Goal: Task Accomplishment & Management: Complete application form

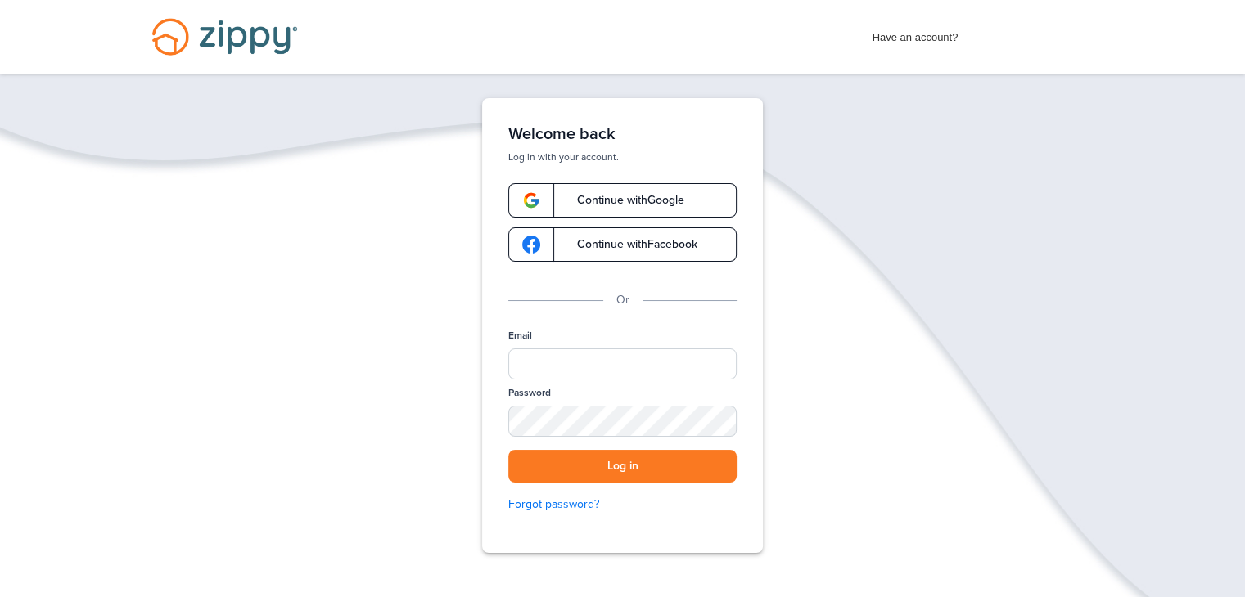
click at [680, 203] on span "Continue with Google" at bounding box center [623, 200] width 124 height 11
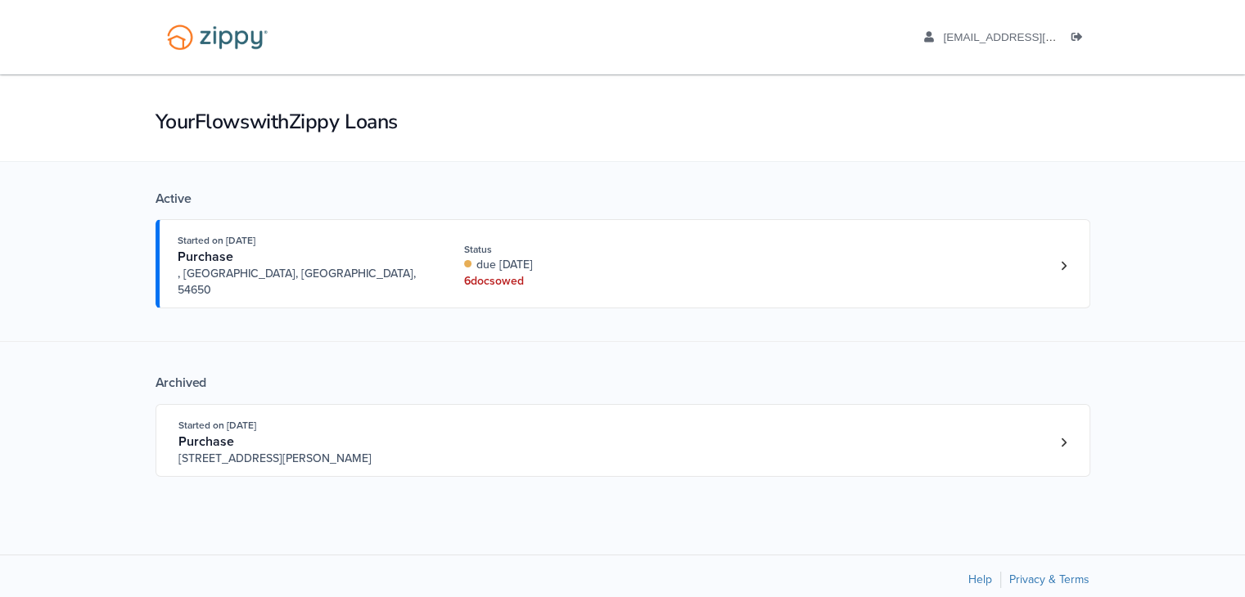
scroll to position [5, 0]
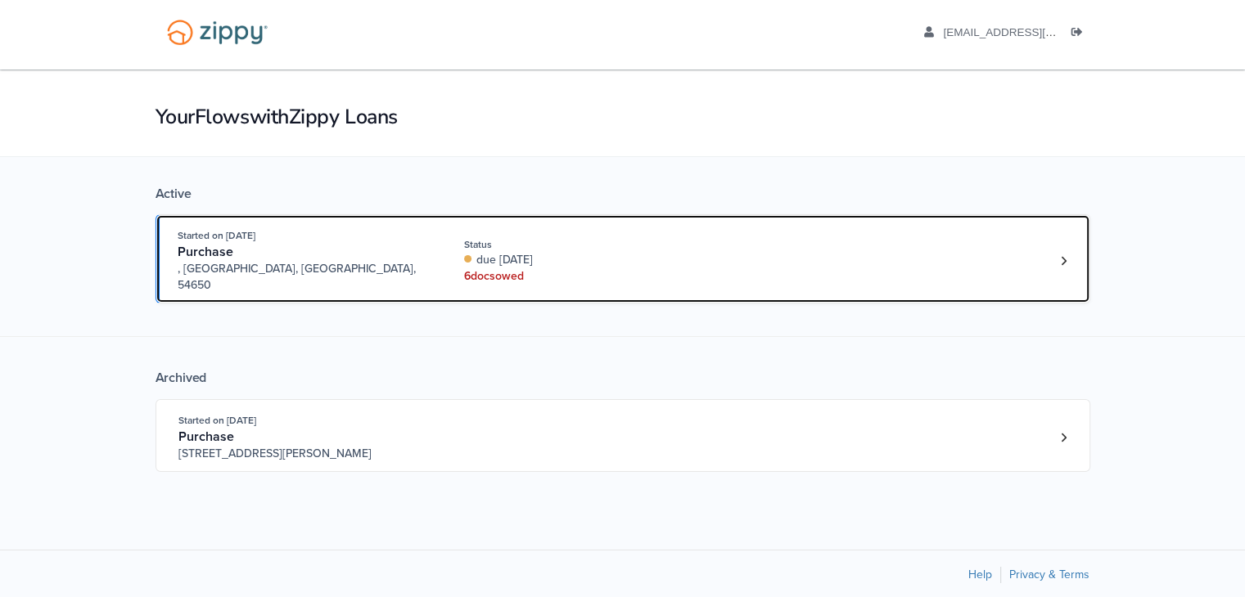
click at [373, 255] on div "Purchase" at bounding box center [303, 252] width 250 height 17
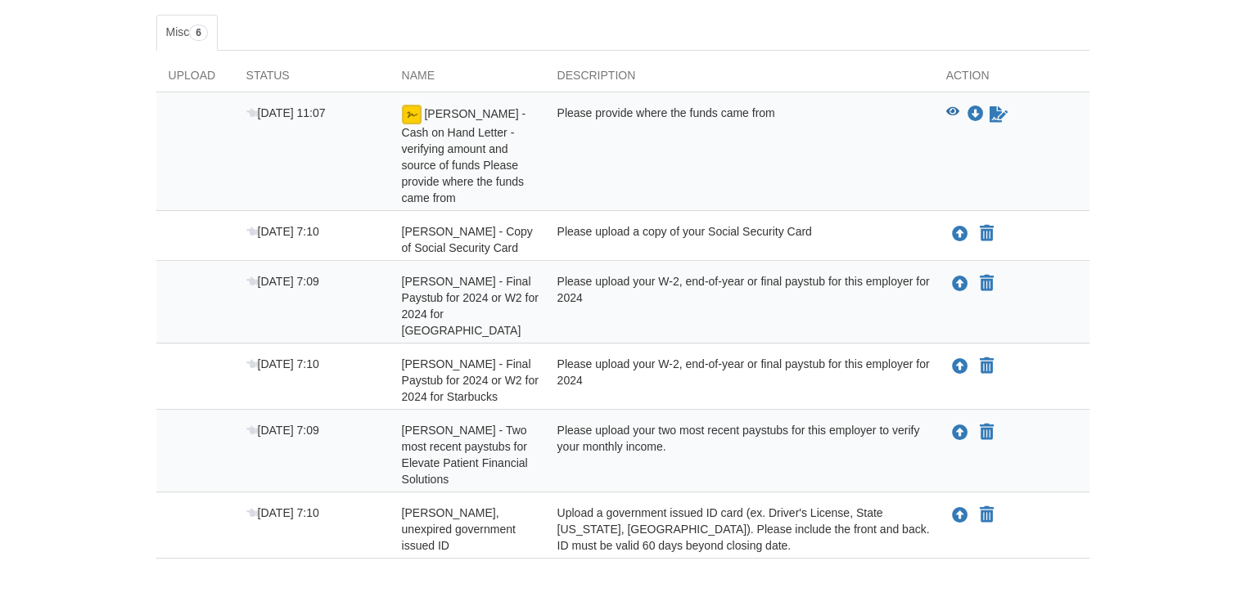
scroll to position [271, 0]
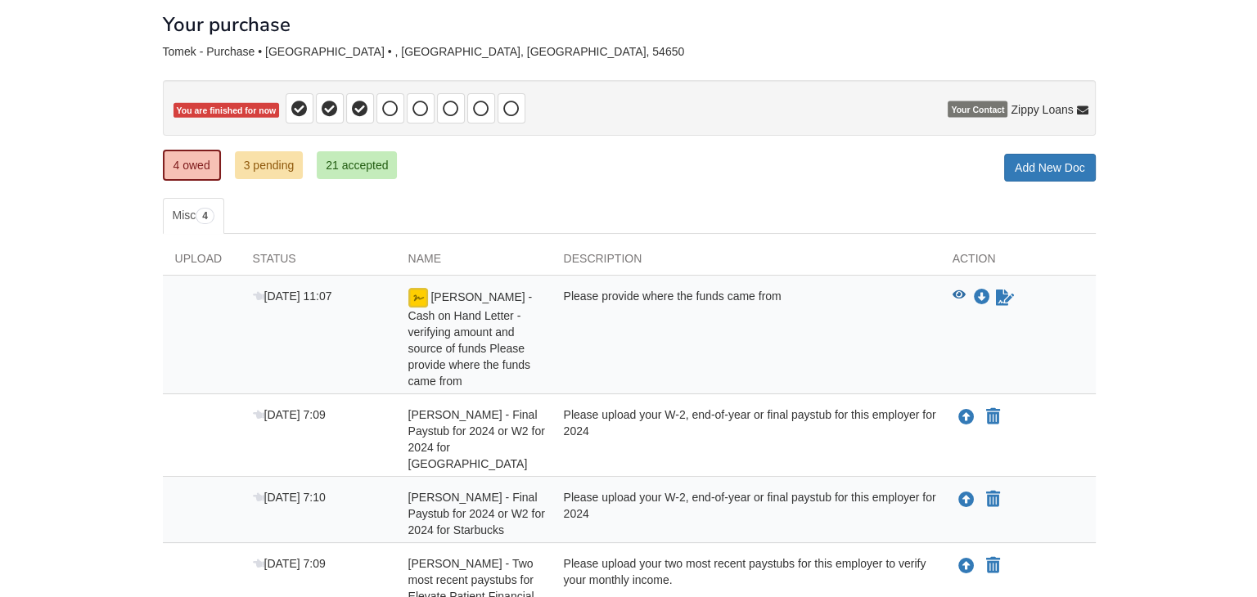
scroll to position [210, 0]
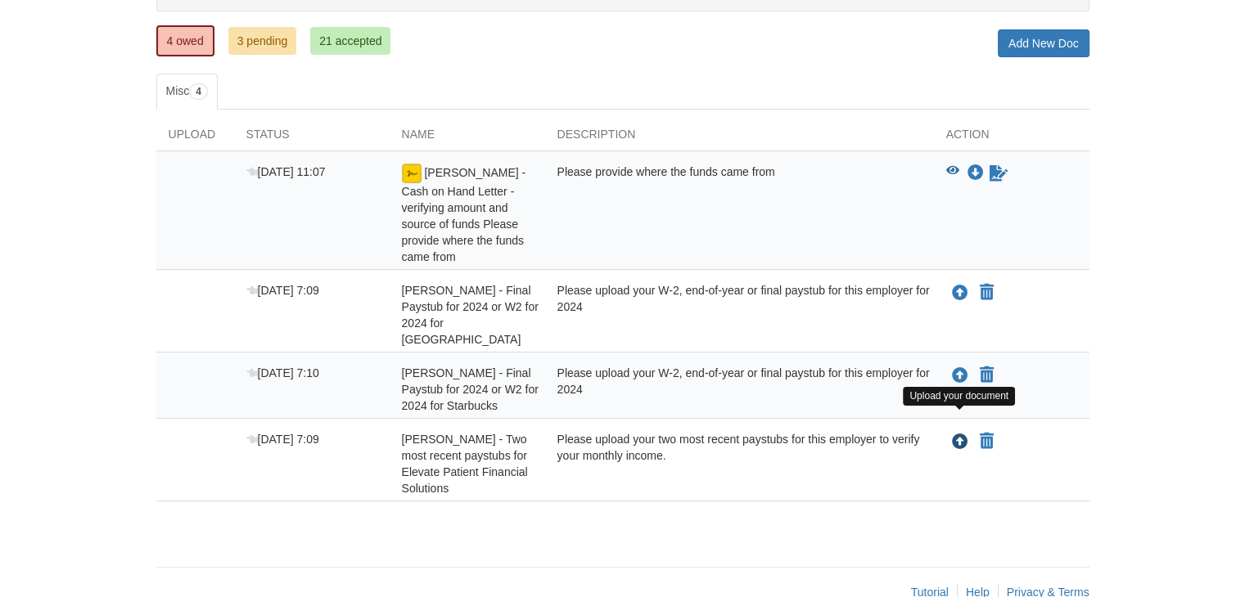
click at [961, 435] on icon "Upload Lillian Tomek - Two most recent paystubs for Elevate Patient Financial S…" at bounding box center [960, 443] width 16 height 16
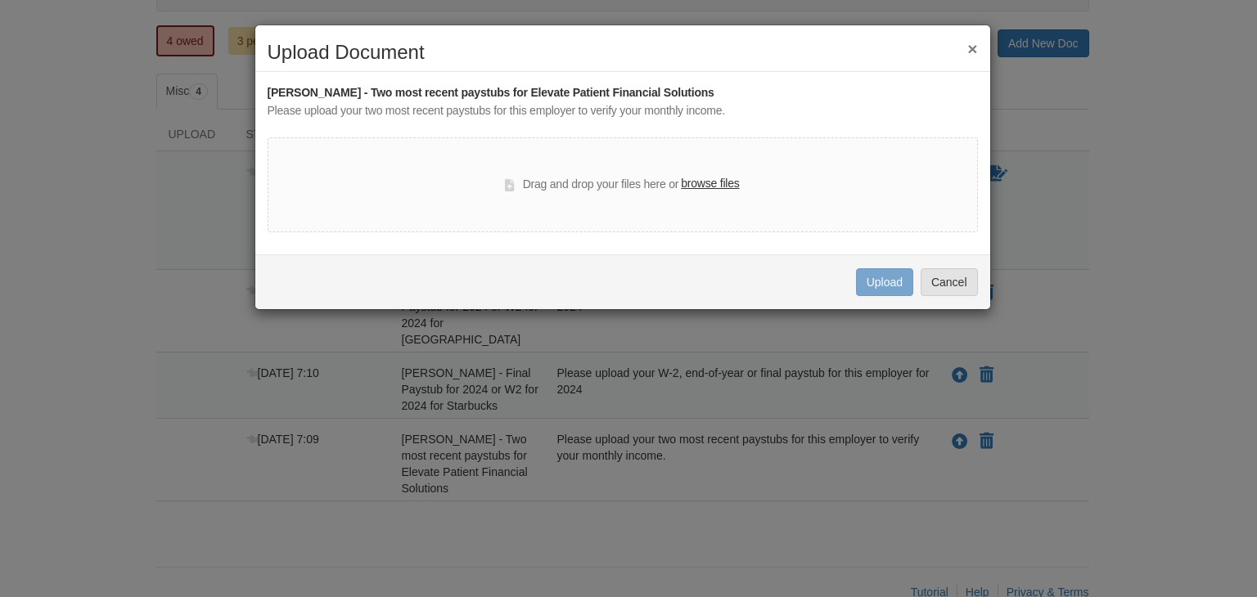
click at [695, 187] on label "browse files" at bounding box center [710, 184] width 58 height 18
click at [0, 0] on input "browse files" at bounding box center [0, 0] width 0 height 0
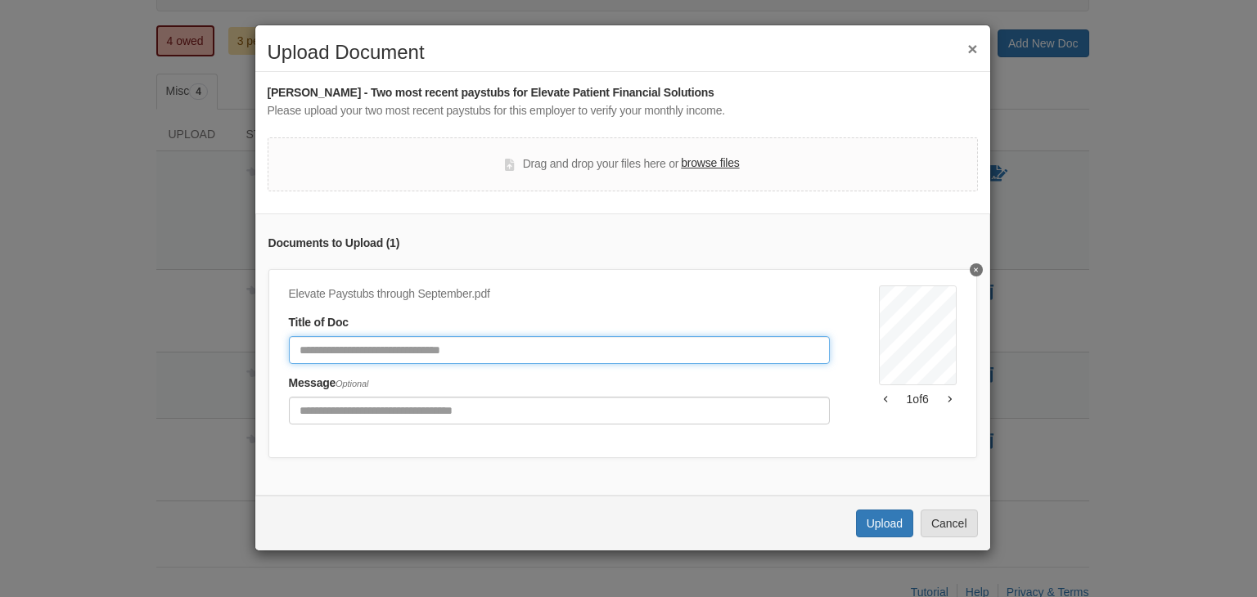
click at [576, 346] on input "Document Title" at bounding box center [559, 350] width 541 height 28
type input "**********"
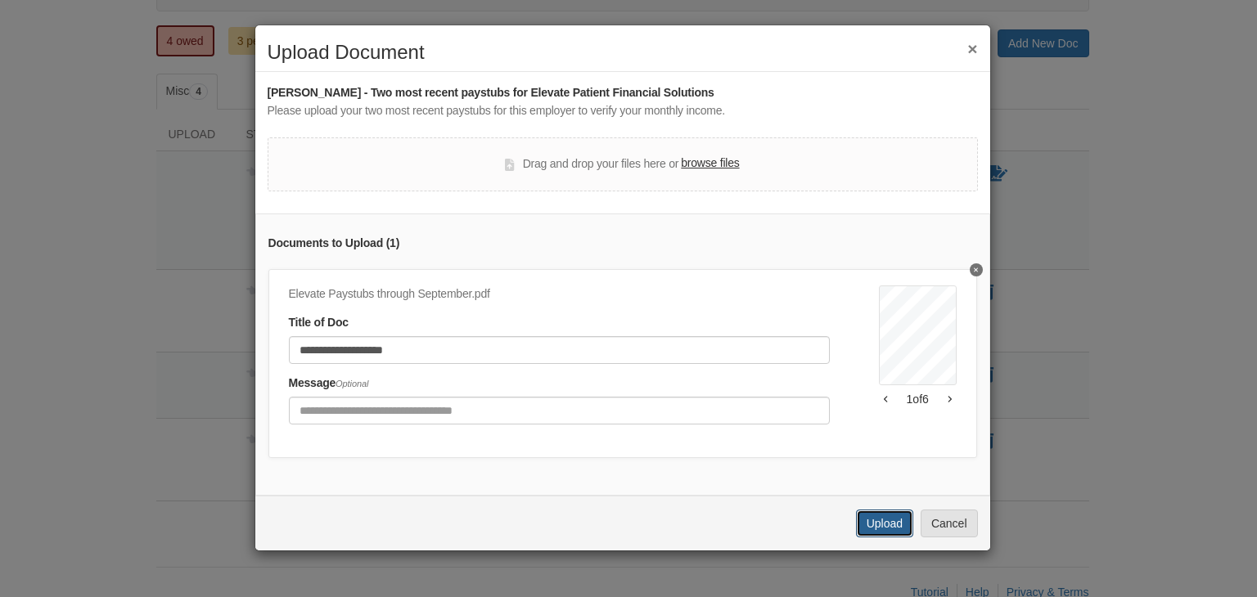
click at [900, 538] on button "Upload" at bounding box center [884, 524] width 57 height 28
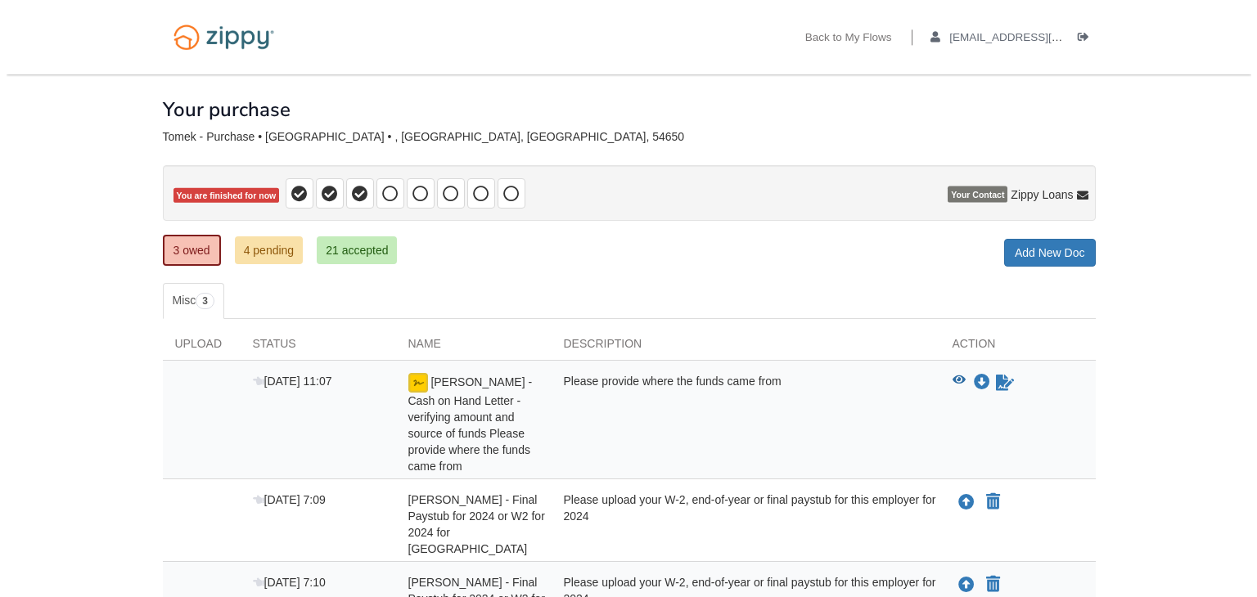
scroll to position [144, 0]
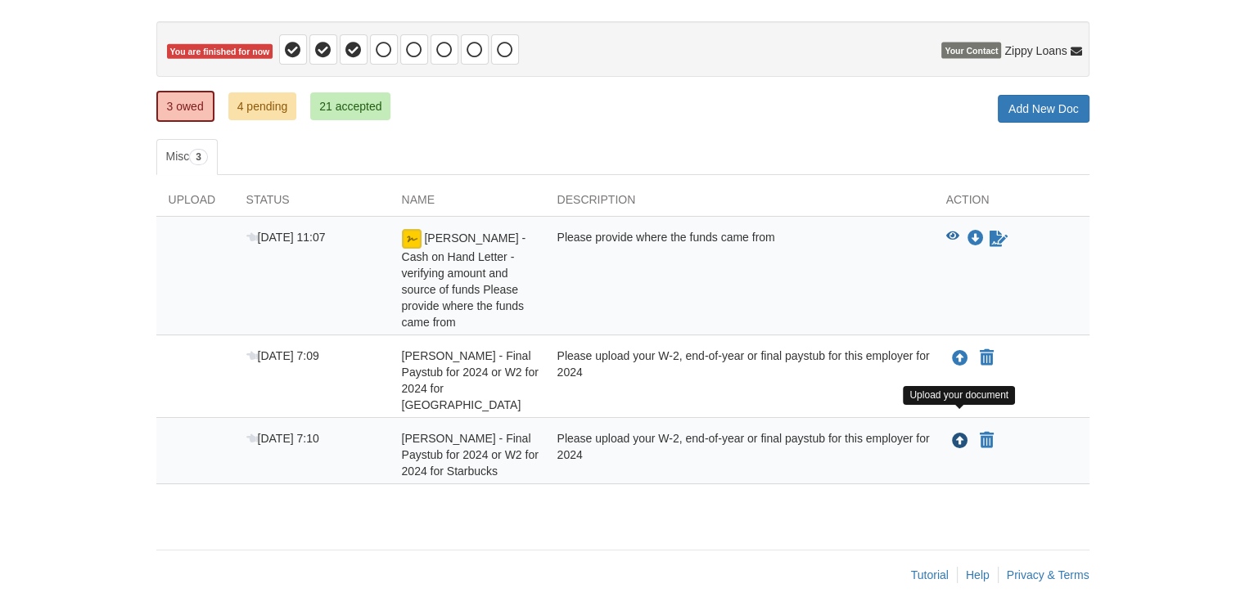
click at [963, 434] on icon "Upload Lillian Tomek - Final Paystub for 2024 or W2 for 2024 for Starbucks" at bounding box center [960, 442] width 16 height 16
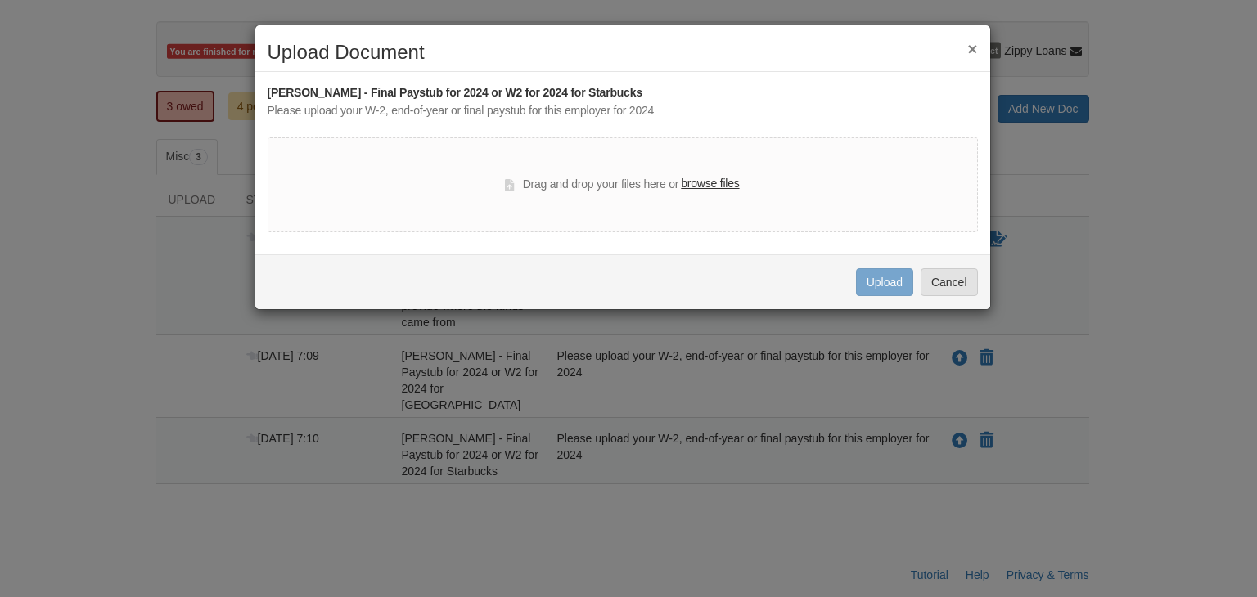
click at [718, 183] on label "browse files" at bounding box center [710, 184] width 58 height 18
click at [0, 0] on input "browse files" at bounding box center [0, 0] width 0 height 0
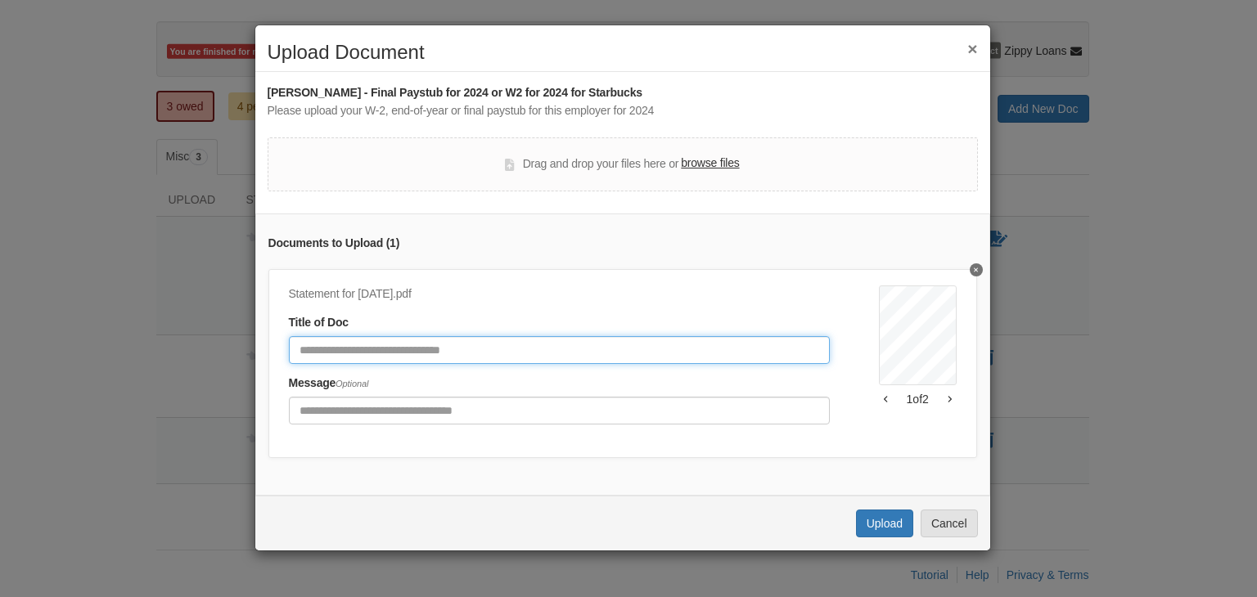
click at [438, 352] on input "Document Title" at bounding box center [559, 350] width 541 height 28
type input "**********"
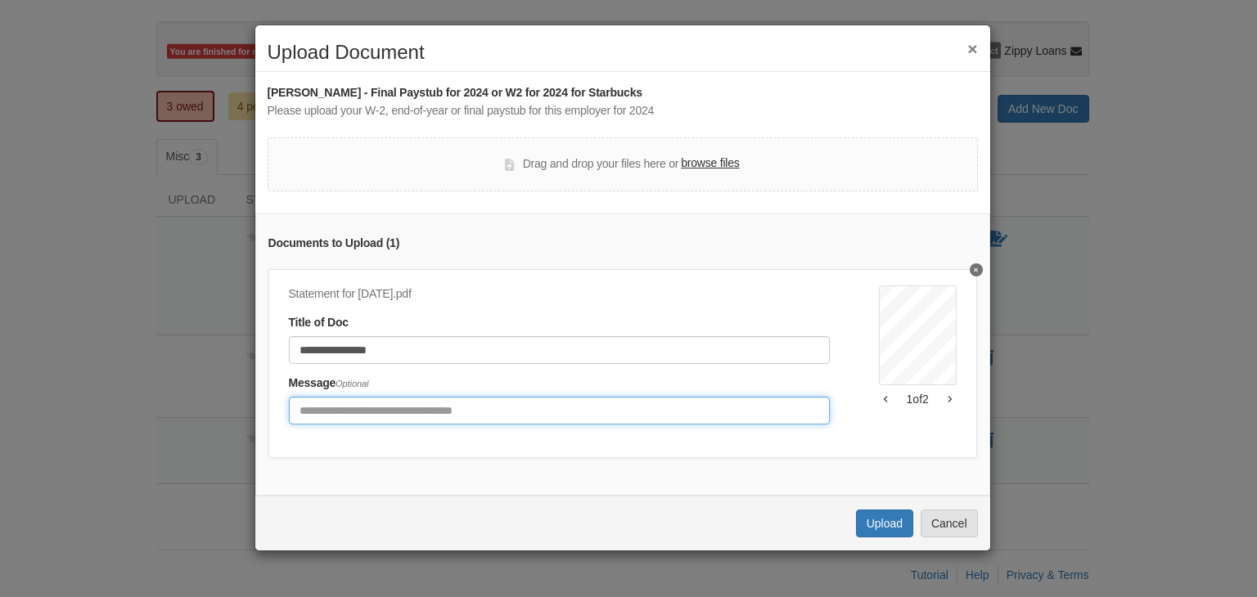
click at [396, 405] on input "Include any comments on this document" at bounding box center [559, 411] width 541 height 28
type input "*"
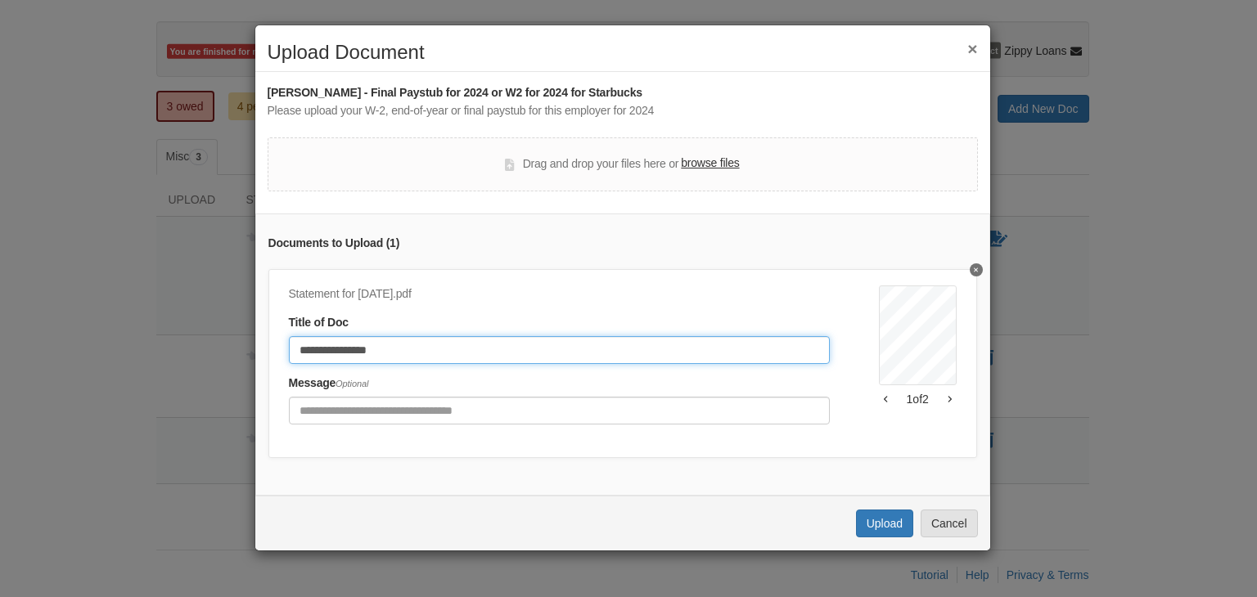
click at [439, 353] on input "**********" at bounding box center [559, 350] width 541 height 28
type input "**********"
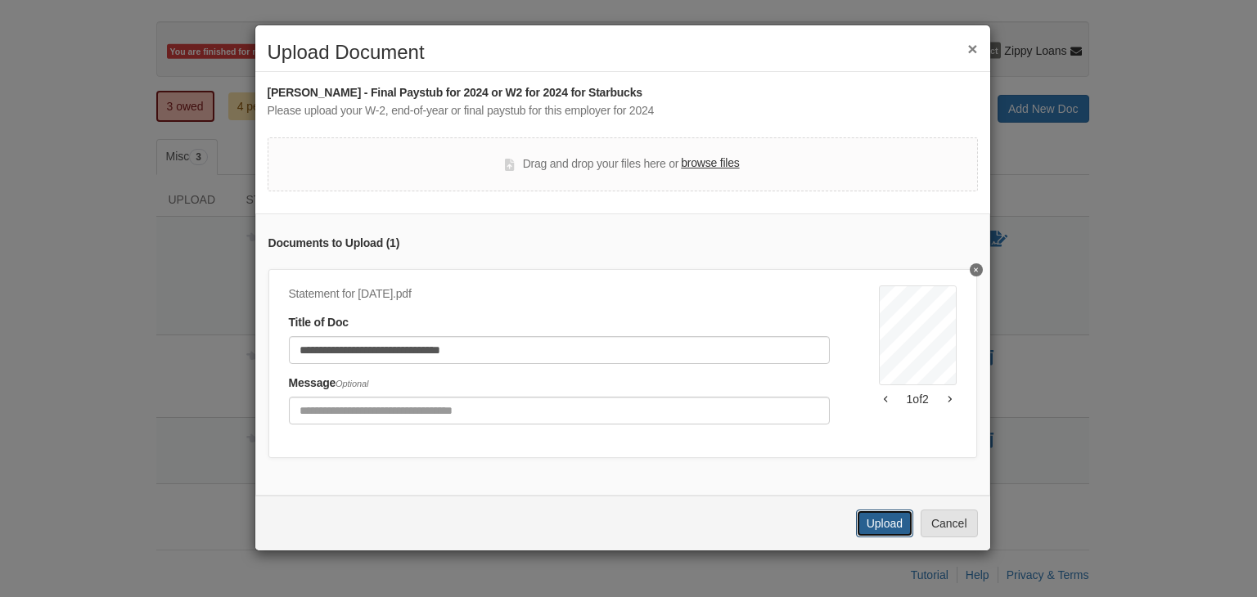
click at [878, 525] on button "Upload" at bounding box center [884, 524] width 57 height 28
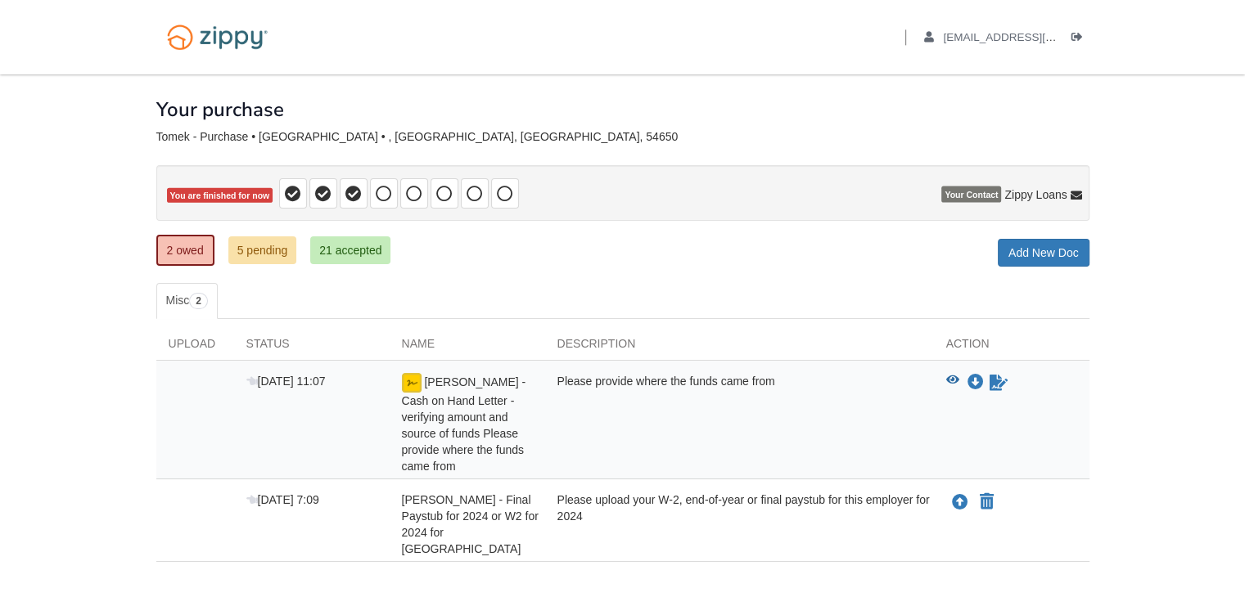
scroll to position [78, 0]
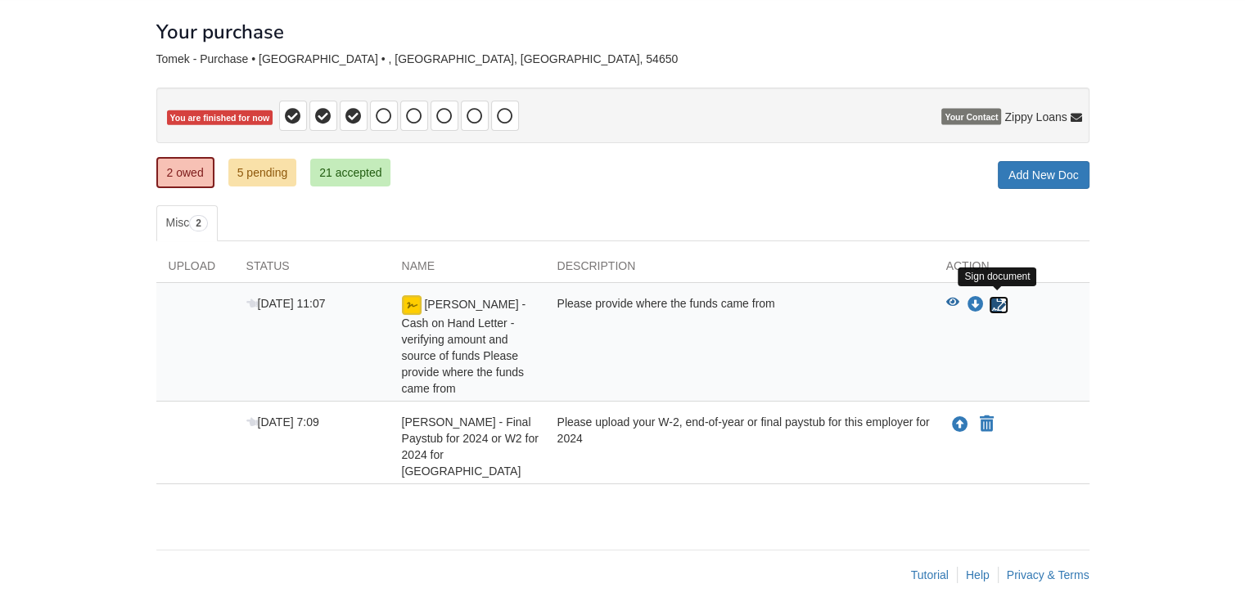
click at [1002, 301] on icon "Sign Form" at bounding box center [999, 305] width 18 height 16
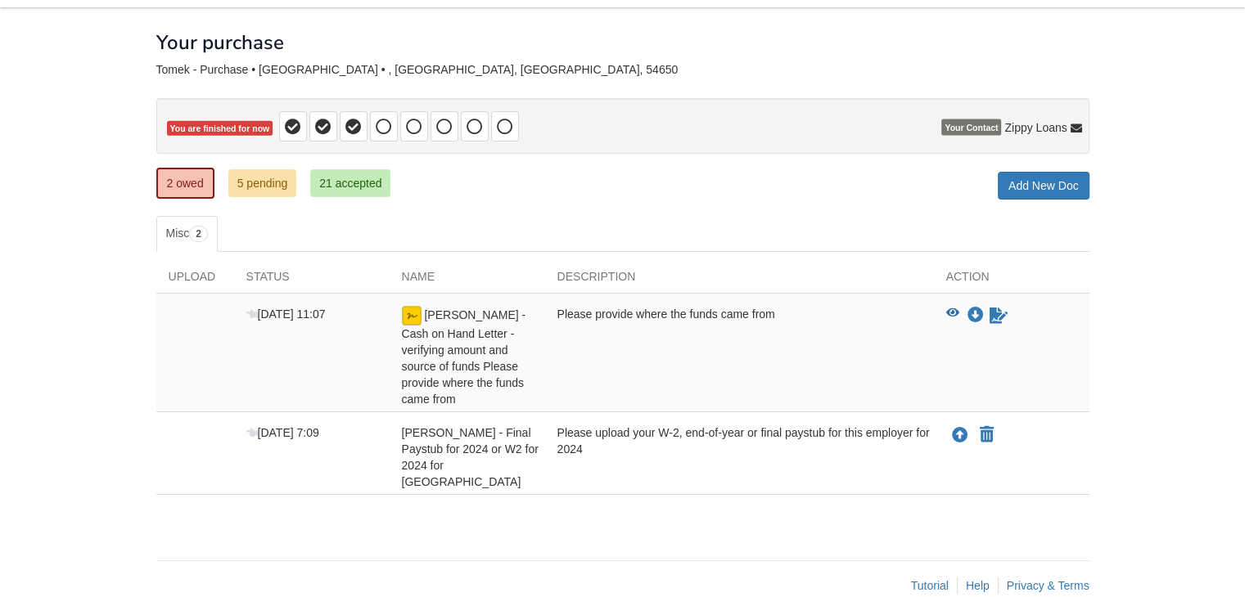
scroll to position [78, 0]
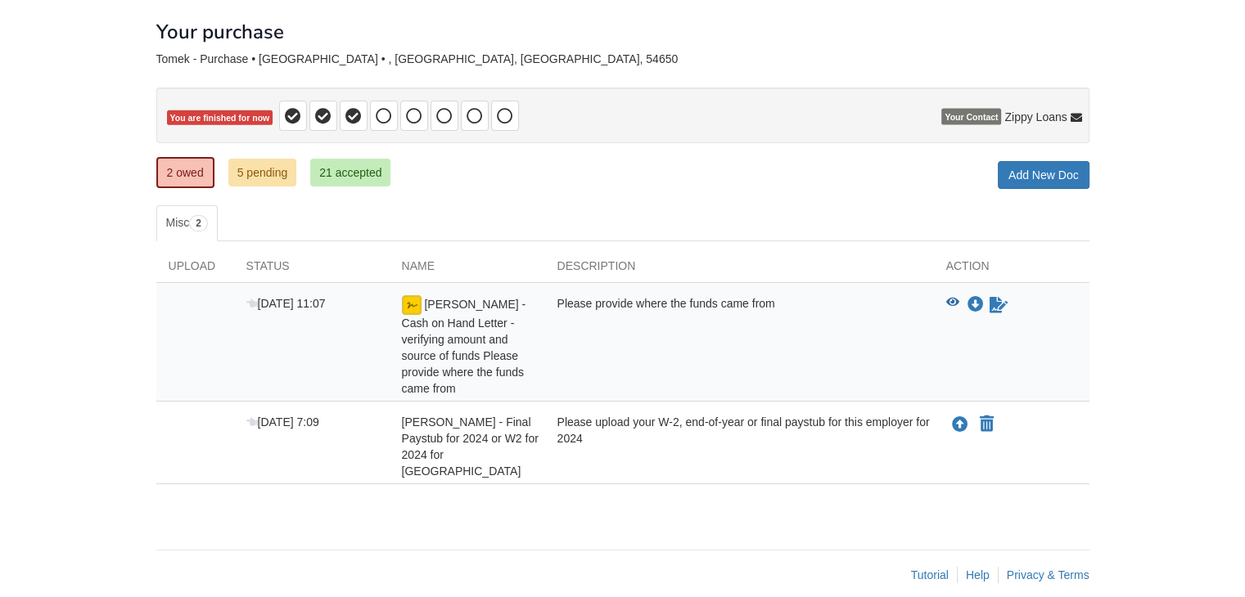
click at [680, 302] on div "Please provide where the funds came from" at bounding box center [739, 345] width 389 height 101
click at [422, 301] on div "[PERSON_NAME] - Cash on Hand Letter - verifying amount and source of funds Plea…" at bounding box center [468, 345] width 156 height 101
click at [409, 302] on img at bounding box center [412, 305] width 20 height 20
click at [1000, 307] on icon "Waiting for your co-borrower to e-sign" at bounding box center [999, 305] width 18 height 16
click at [396, 295] on div "[PERSON_NAME] - Cash on Hand Letter - verifying amount and source of funds Plea…" at bounding box center [468, 345] width 156 height 101
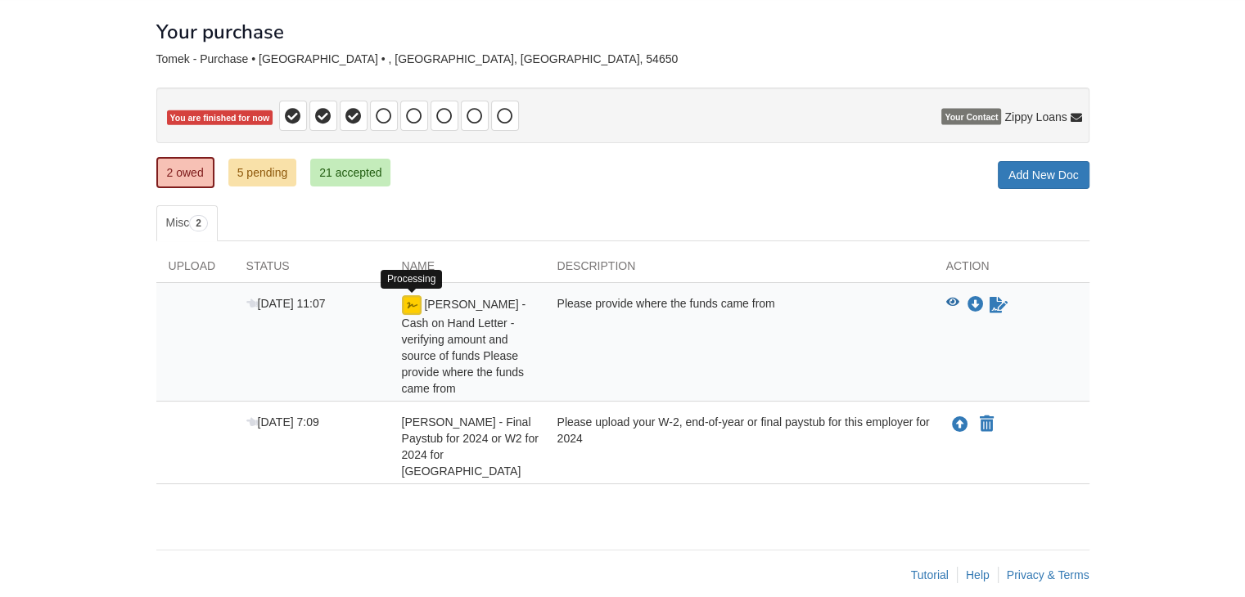
click at [409, 303] on img at bounding box center [412, 305] width 20 height 20
click at [606, 421] on div "Please upload your W-2, end-of-year or final paystub for this employer for 2024" at bounding box center [739, 446] width 389 height 65
